Goal: Task Accomplishment & Management: Use online tool/utility

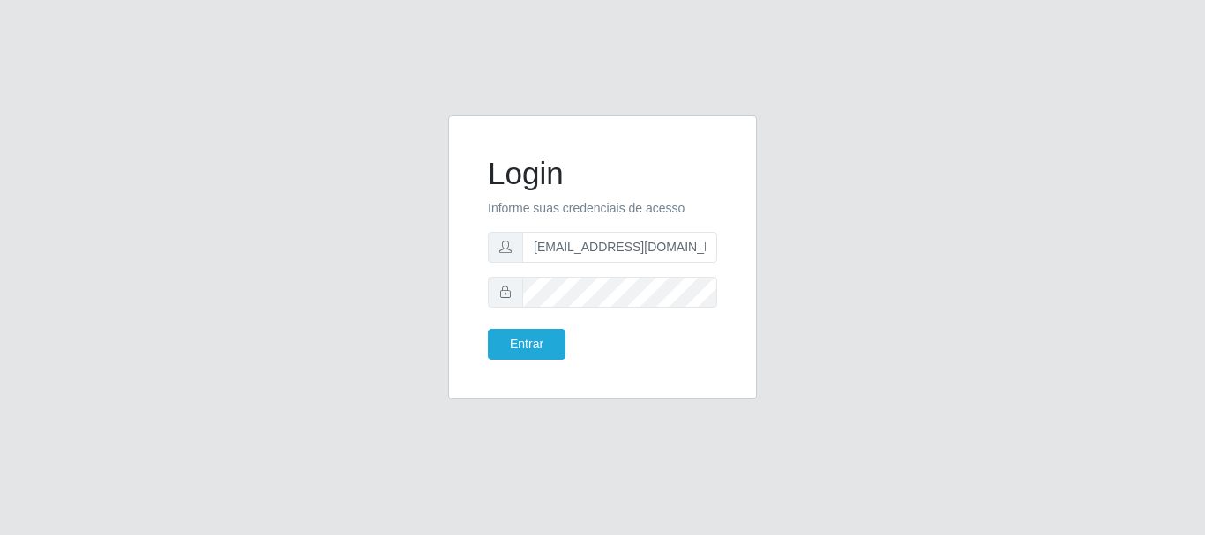
click at [488, 329] on button "Entrar" at bounding box center [527, 344] width 78 height 31
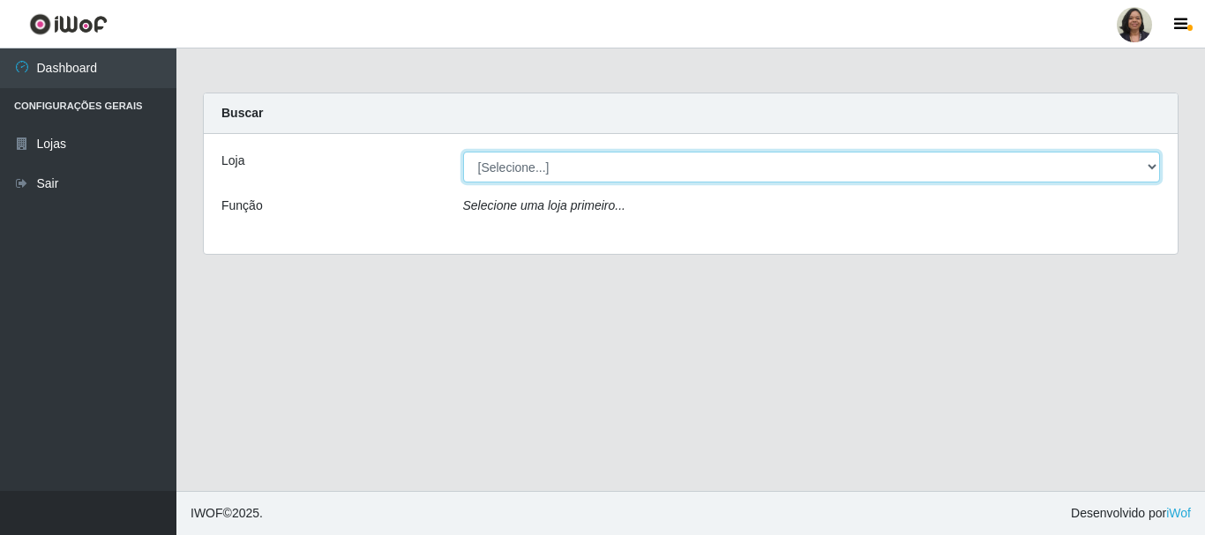
click at [1149, 161] on select "[Selecione...] SuperFácil Atacado - Rodoviária" at bounding box center [812, 167] width 698 height 31
select select "400"
click at [463, 152] on select "[Selecione...] SuperFácil Atacado - Rodoviária" at bounding box center [812, 167] width 698 height 31
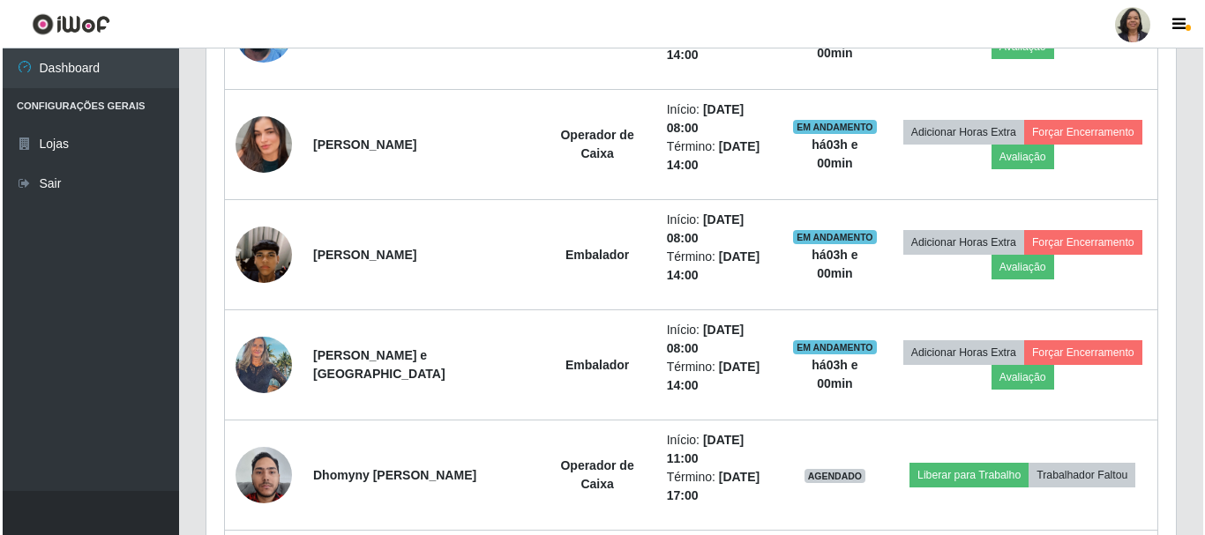
scroll to position [1059, 0]
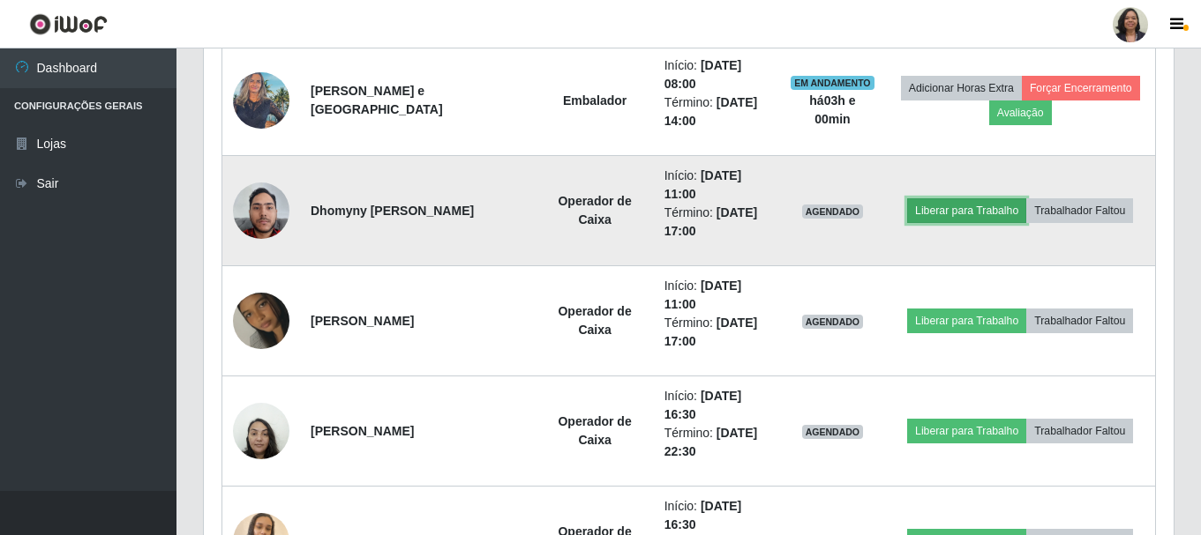
click at [963, 206] on button "Liberar para Trabalho" at bounding box center [966, 210] width 119 height 25
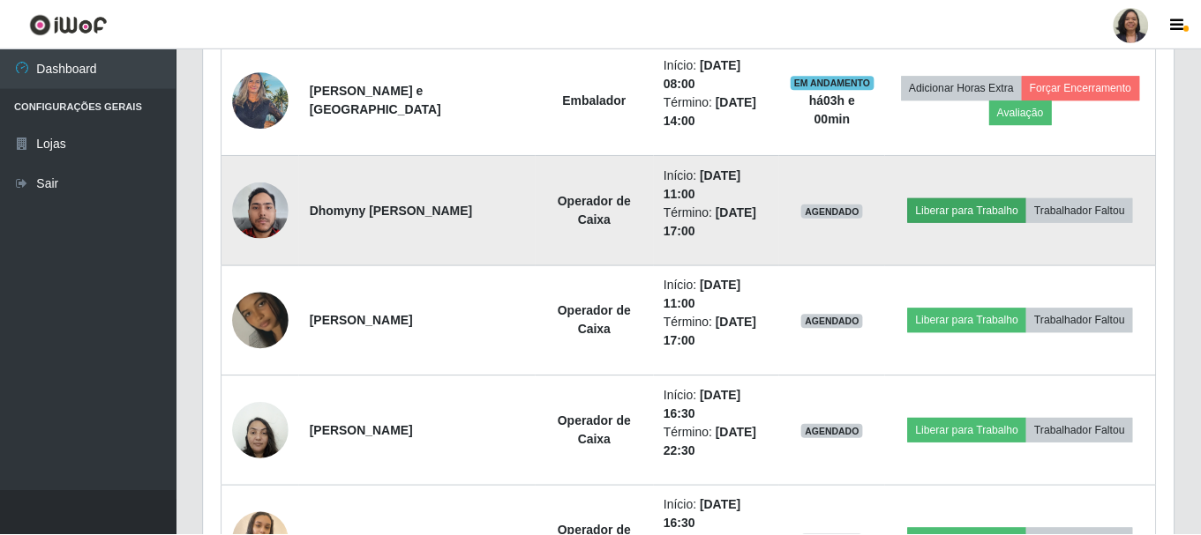
scroll to position [366, 961]
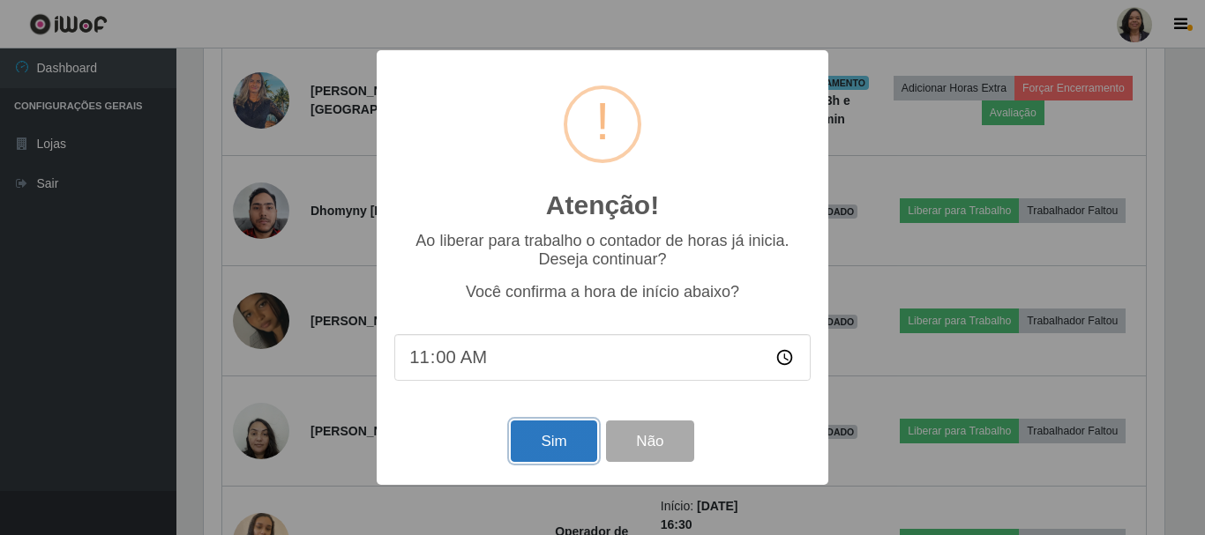
click at [563, 438] on button "Sim" at bounding box center [554, 441] width 86 height 41
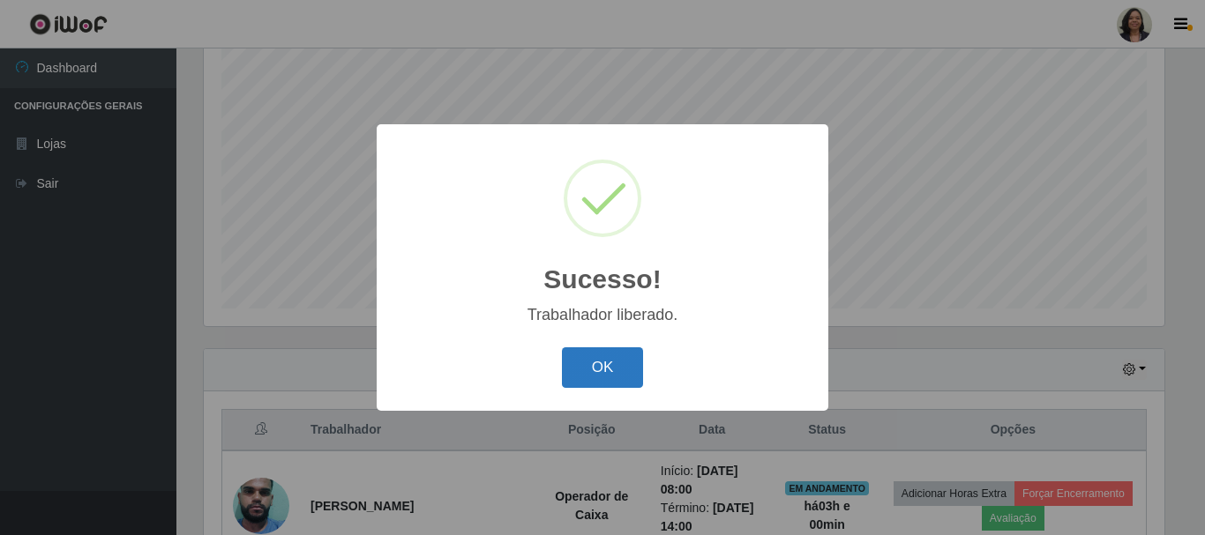
click at [635, 363] on button "OK" at bounding box center [603, 368] width 82 height 41
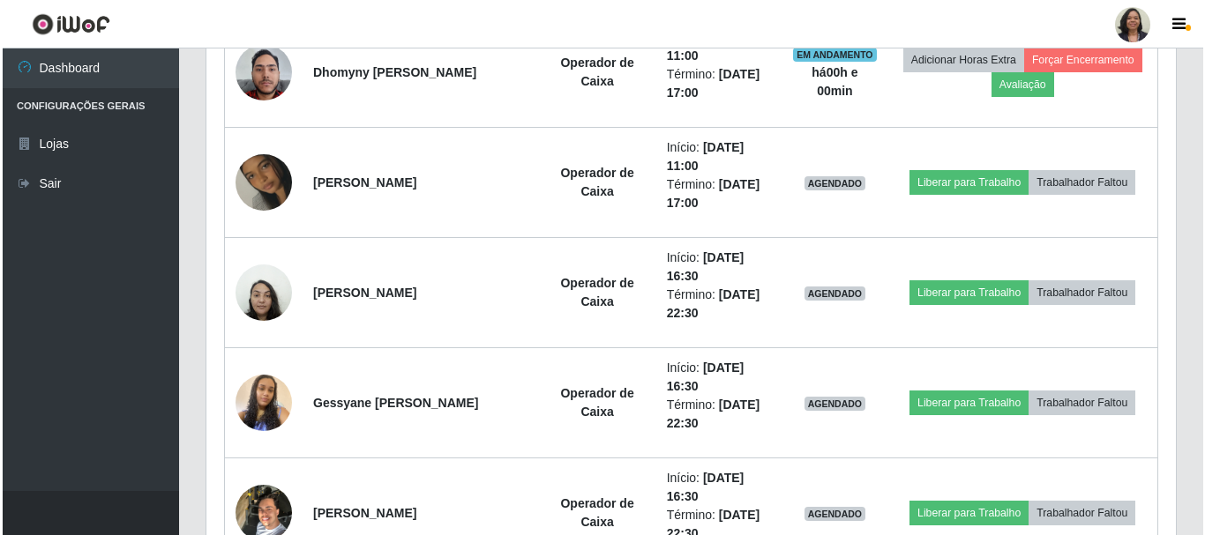
scroll to position [1204, 0]
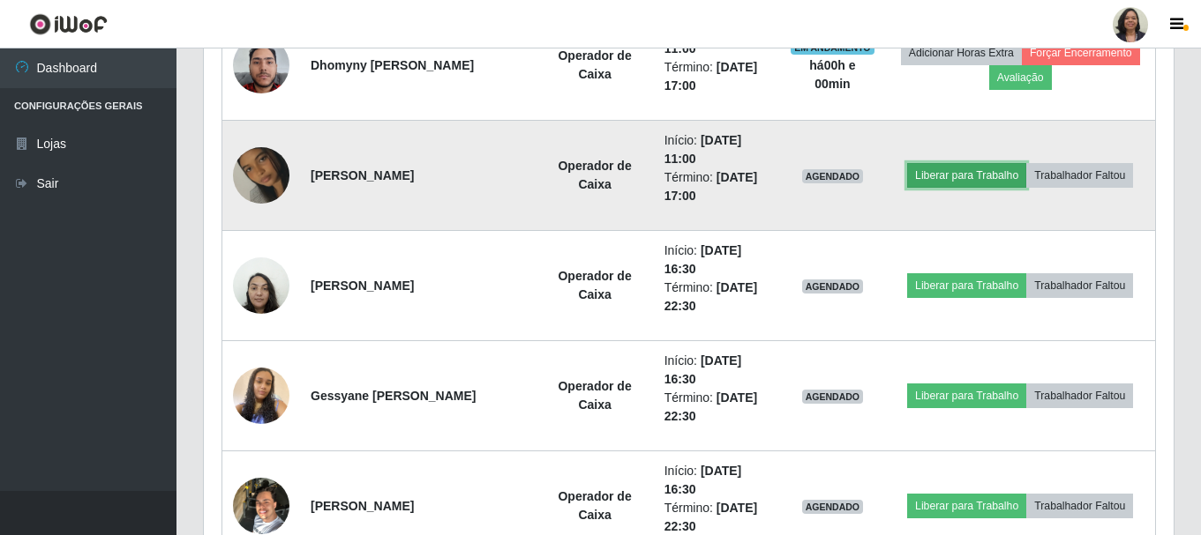
click at [974, 181] on button "Liberar para Trabalho" at bounding box center [966, 175] width 119 height 25
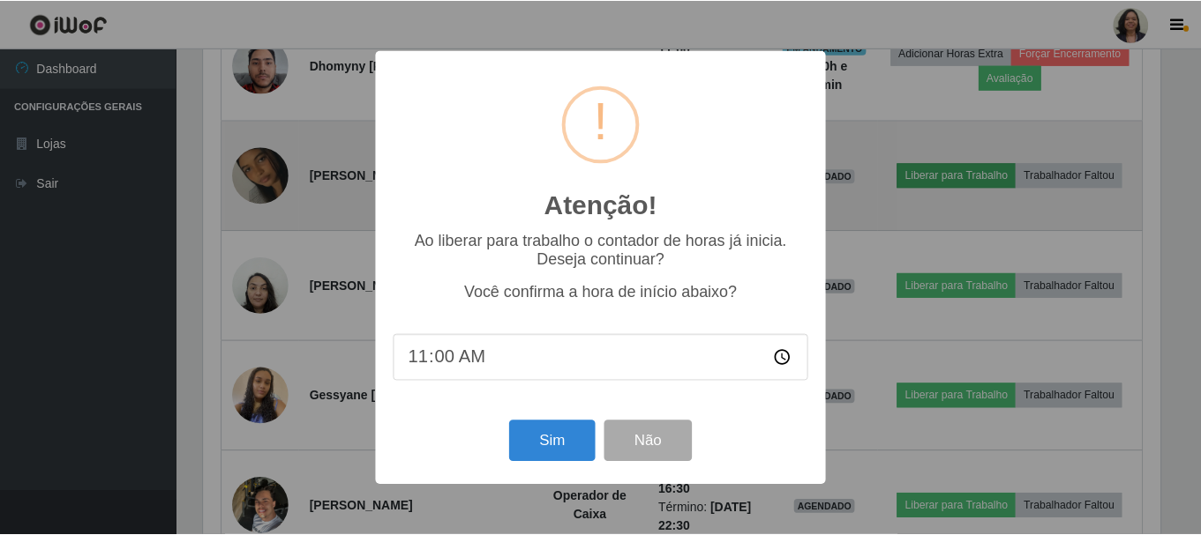
scroll to position [366, 961]
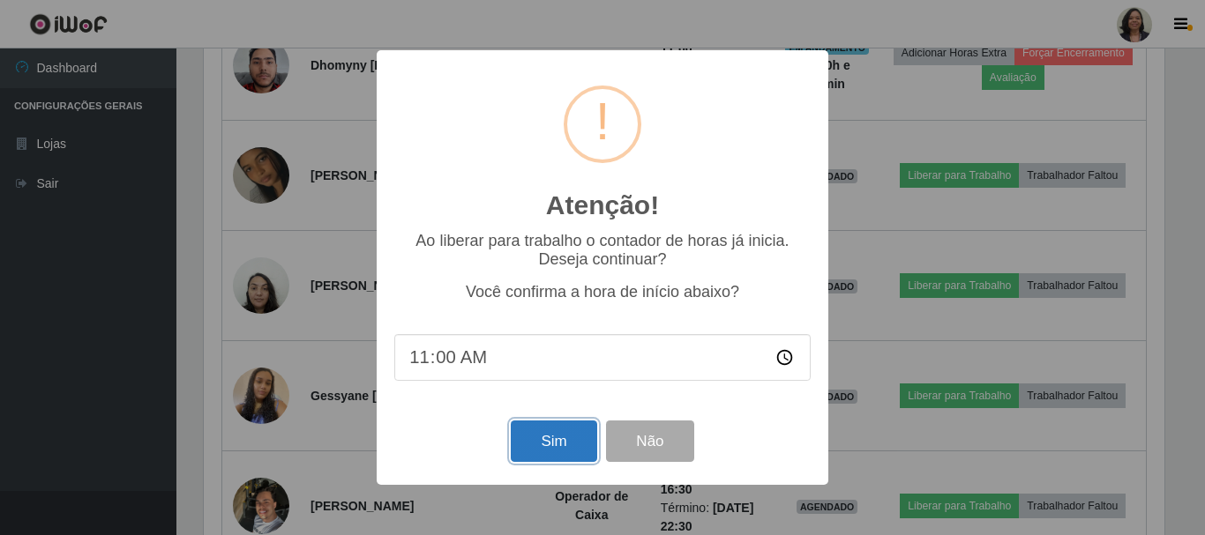
click at [580, 435] on button "Sim" at bounding box center [554, 441] width 86 height 41
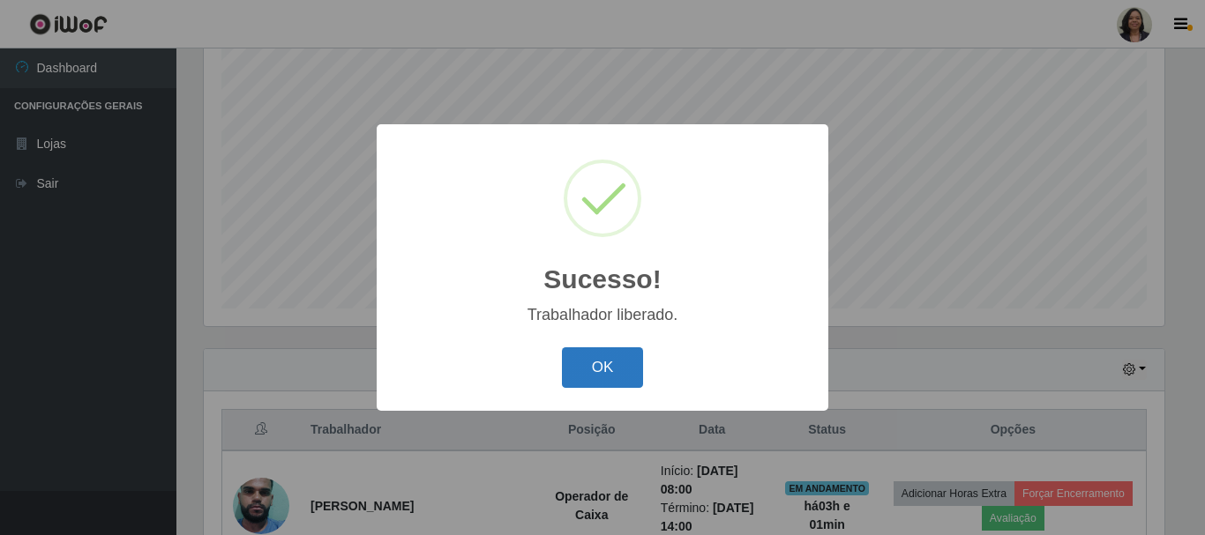
click at [625, 366] on button "OK" at bounding box center [603, 368] width 82 height 41
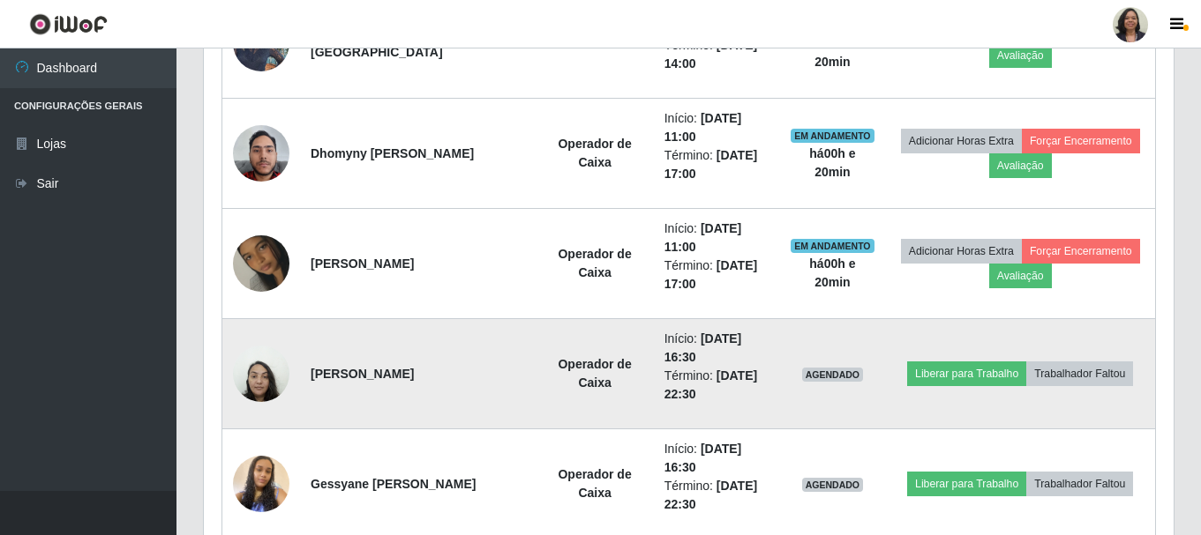
scroll to position [1204, 0]
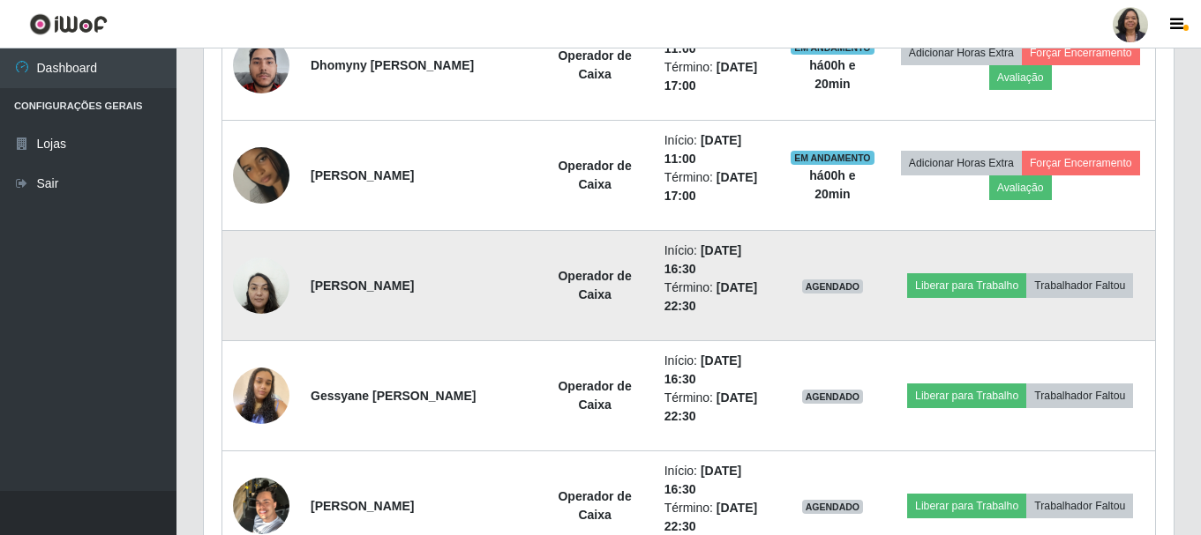
click at [690, 281] on li "Término: [DATE] 22:30" at bounding box center [716, 297] width 105 height 37
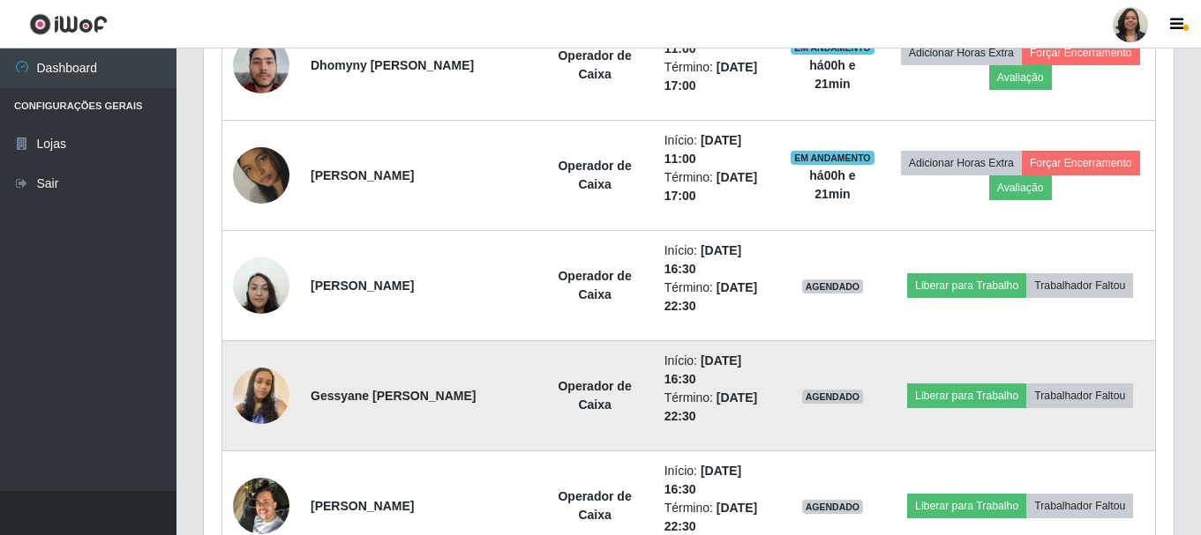
click at [664, 409] on time "[DATE] 22:30" at bounding box center [711, 407] width 94 height 33
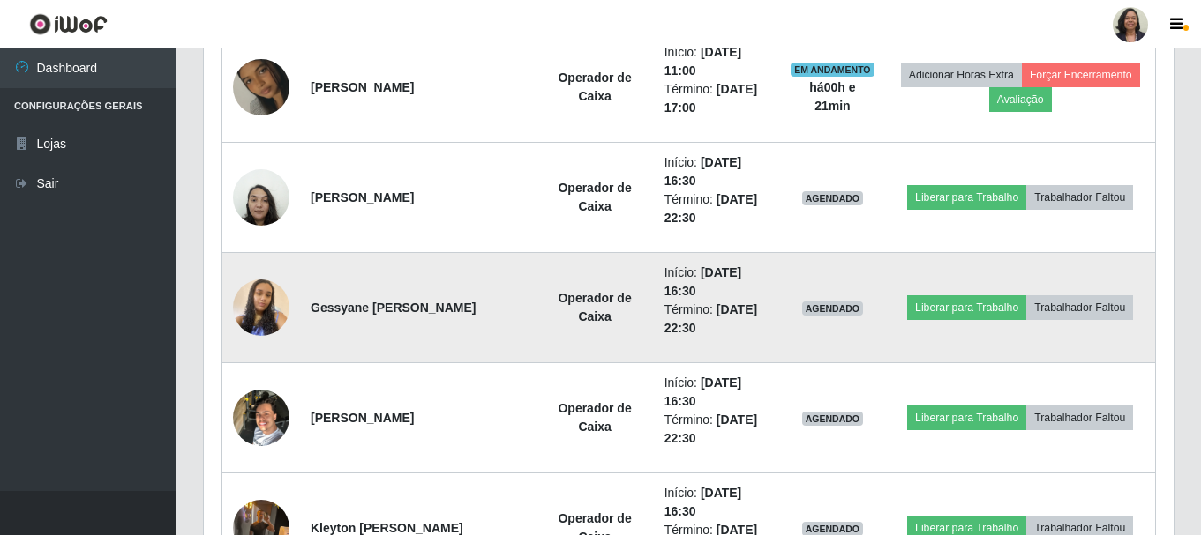
click at [664, 430] on li "Término: [DATE] 22:30" at bounding box center [716, 429] width 105 height 37
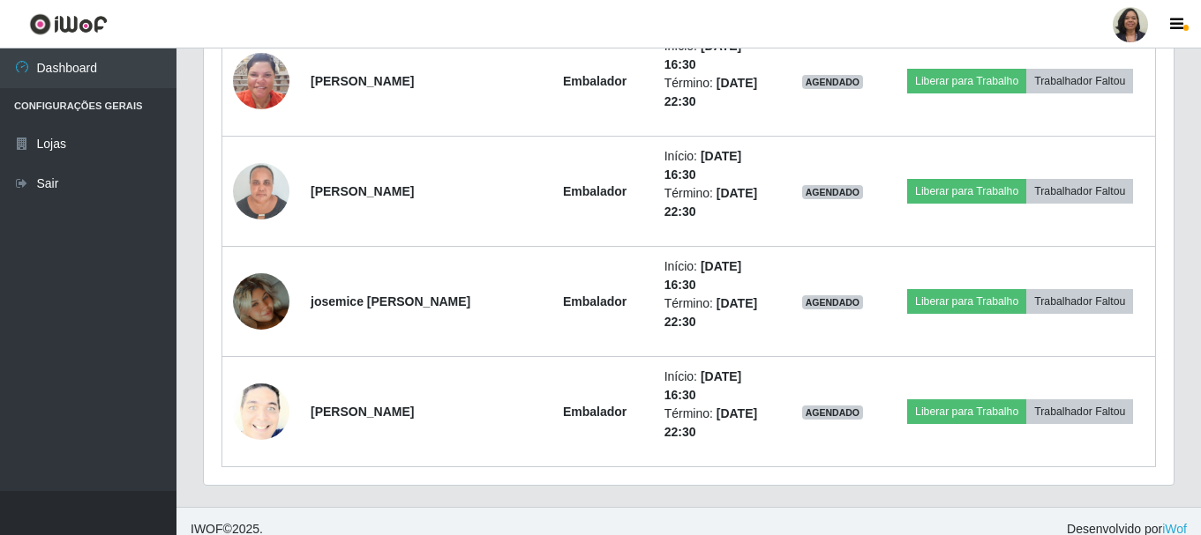
scroll to position [1976, 0]
